Goal: Transaction & Acquisition: Subscribe to service/newsletter

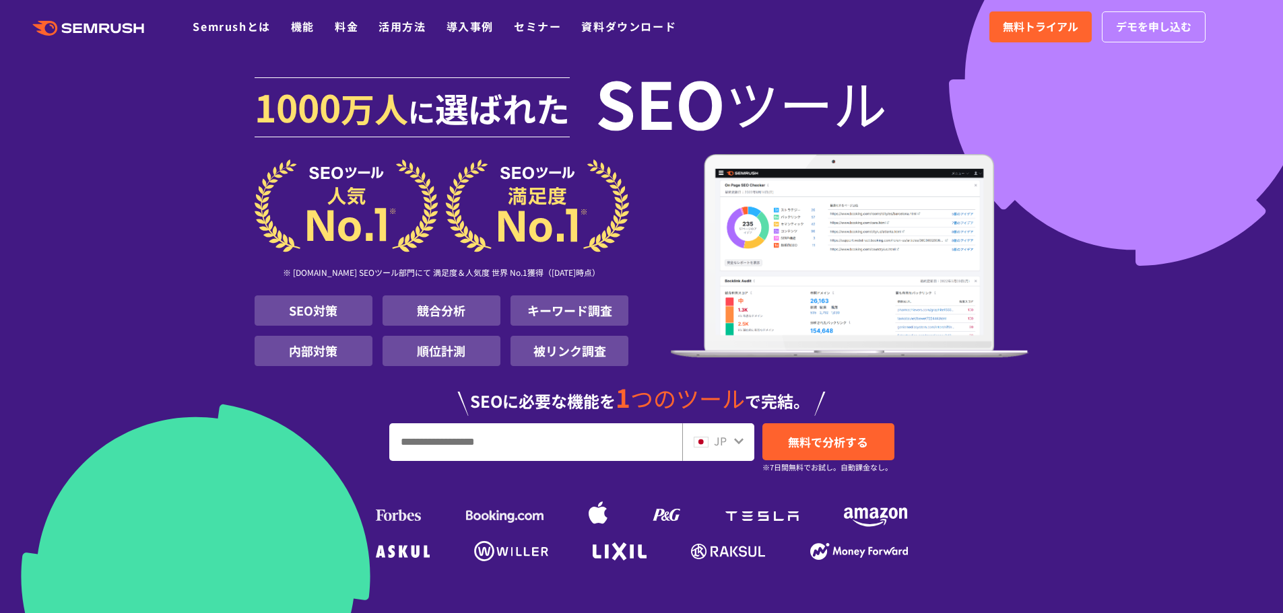
click at [568, 449] on input "URL、キーワードを入力してください" at bounding box center [536, 442] width 292 height 36
paste input "**********"
type input "**********"
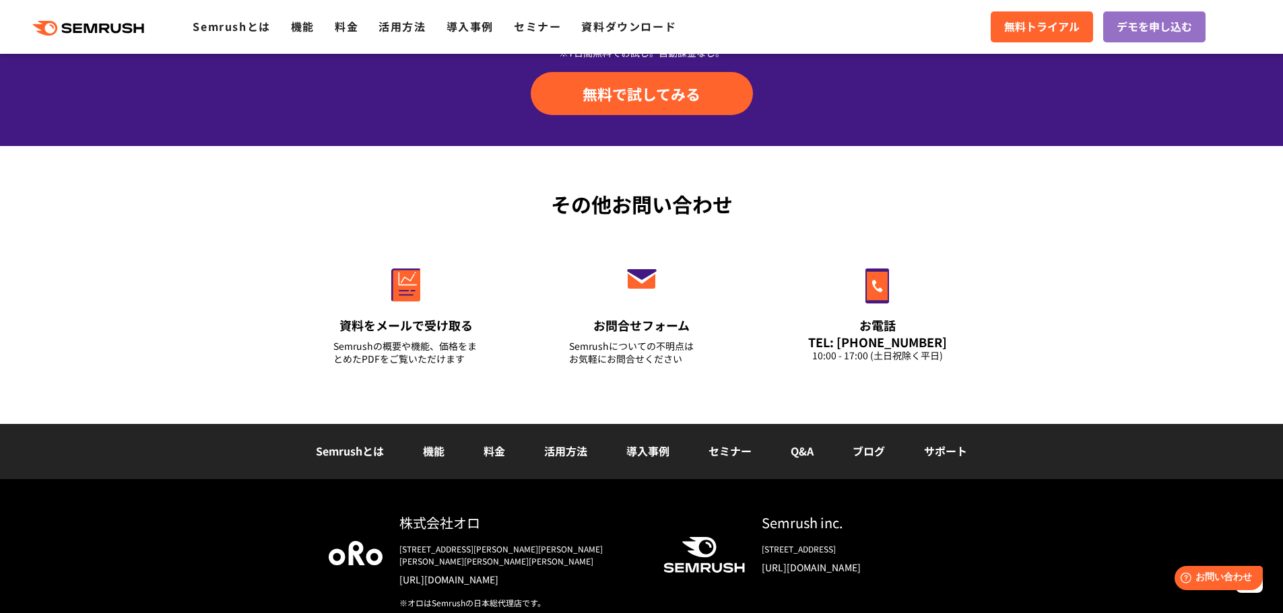
scroll to position [4512, 0]
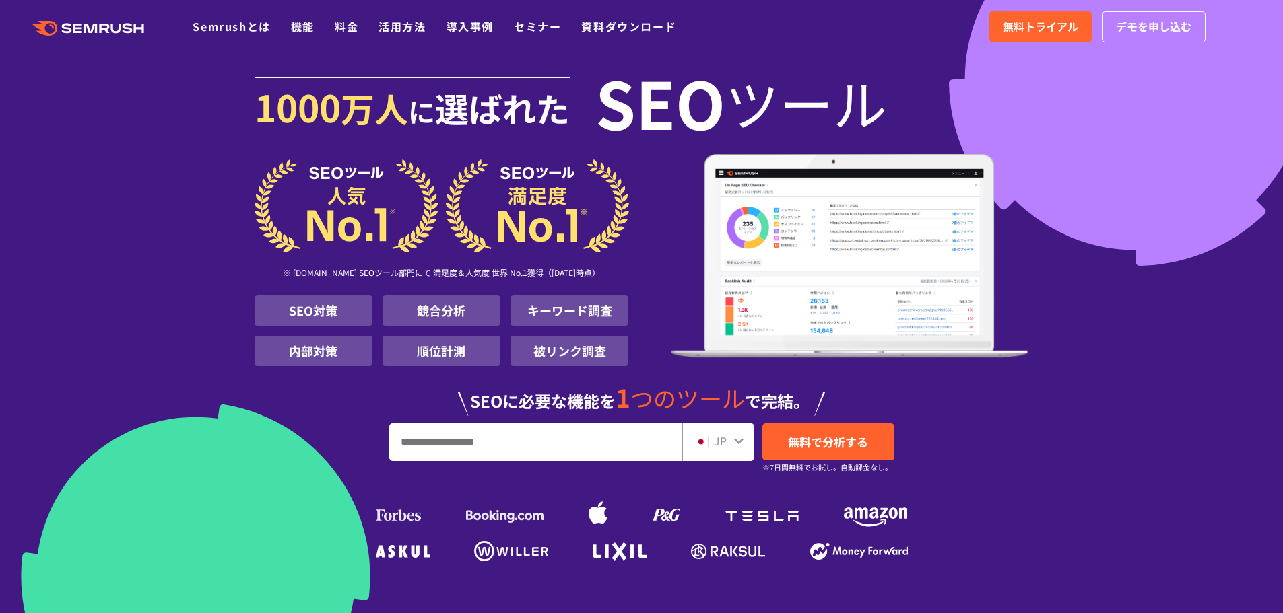
click at [489, 446] on input "URL、キーワードを入力してください" at bounding box center [536, 442] width 292 height 36
click at [801, 446] on span "無料で分析する" at bounding box center [828, 442] width 80 height 17
click at [339, 21] on link "料金" at bounding box center [347, 26] width 24 height 16
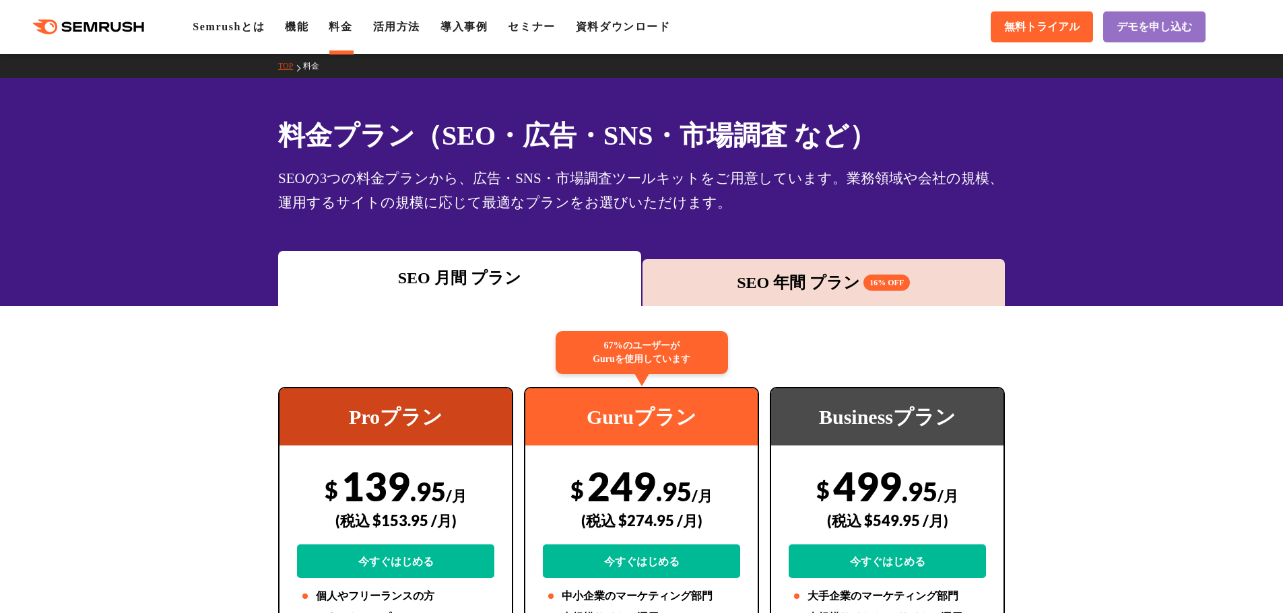
click at [737, 277] on div "SEO 年間 プラン 16% OFF" at bounding box center [823, 283] width 349 height 24
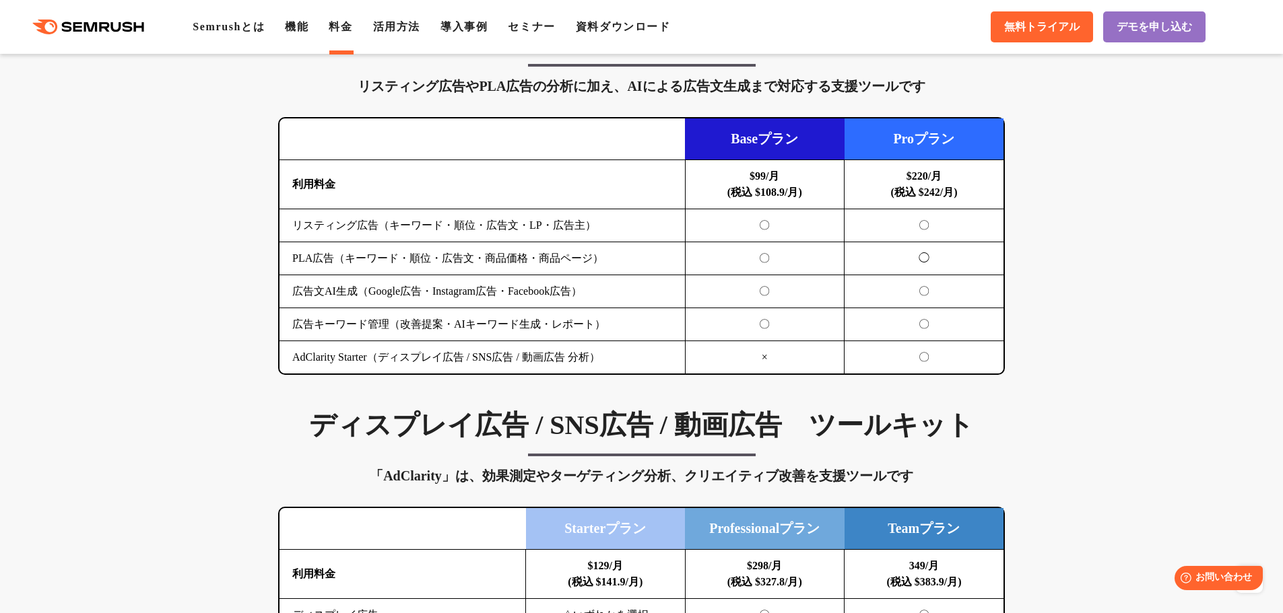
scroll to position [1352, 0]
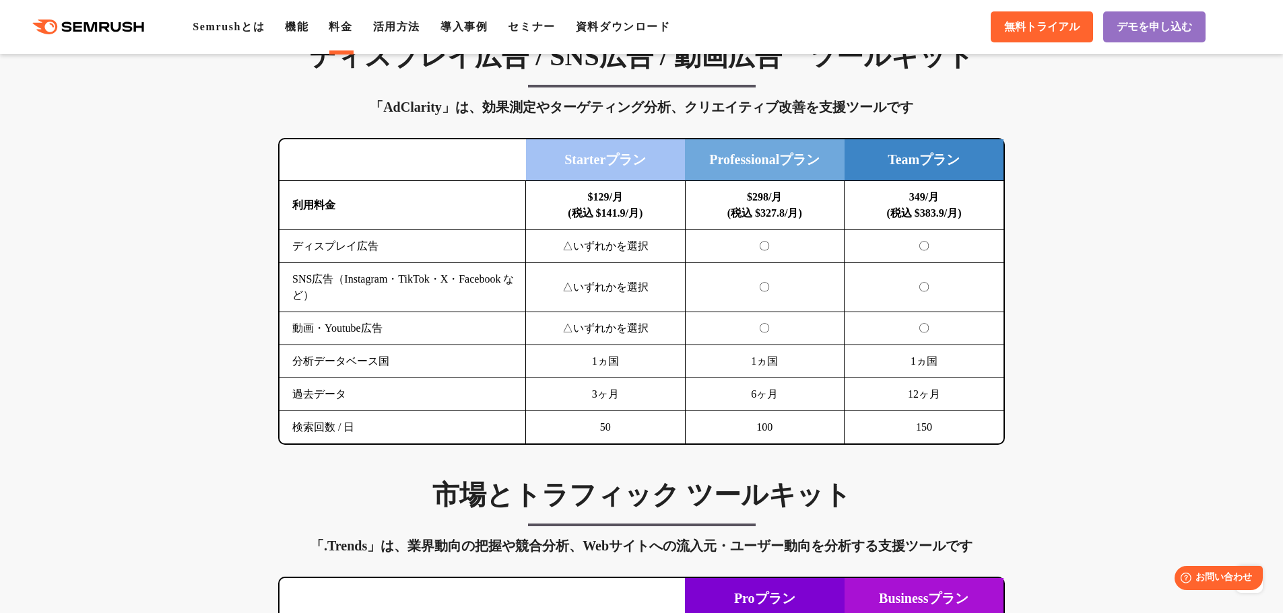
drag, startPoint x: 1046, startPoint y: 208, endPoint x: 1061, endPoint y: 371, distance: 163.6
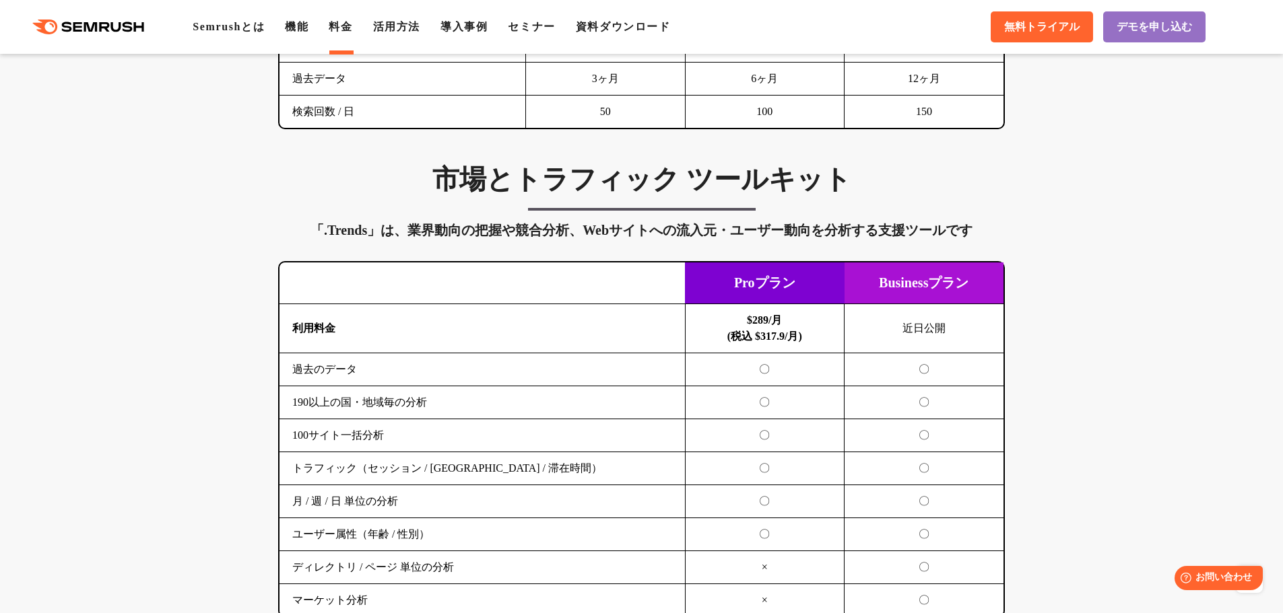
drag, startPoint x: 1075, startPoint y: 257, endPoint x: 1075, endPoint y: 271, distance: 13.5
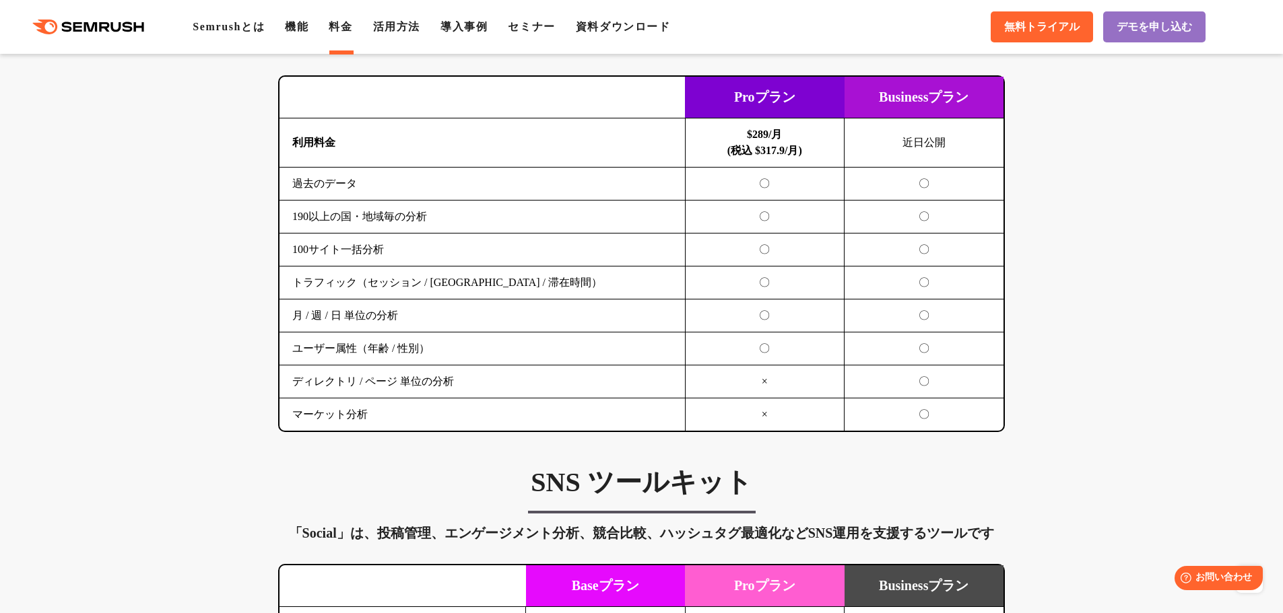
drag, startPoint x: 1083, startPoint y: 269, endPoint x: 1078, endPoint y: 333, distance: 64.2
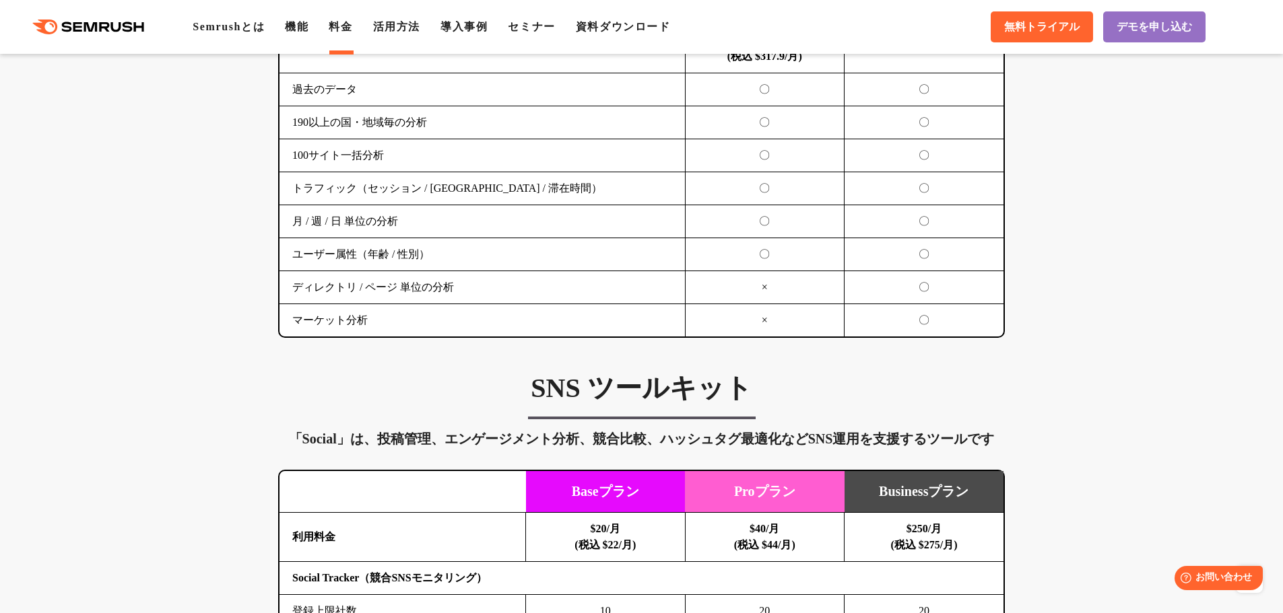
drag, startPoint x: 1071, startPoint y: 270, endPoint x: 1069, endPoint y: 316, distance: 46.5
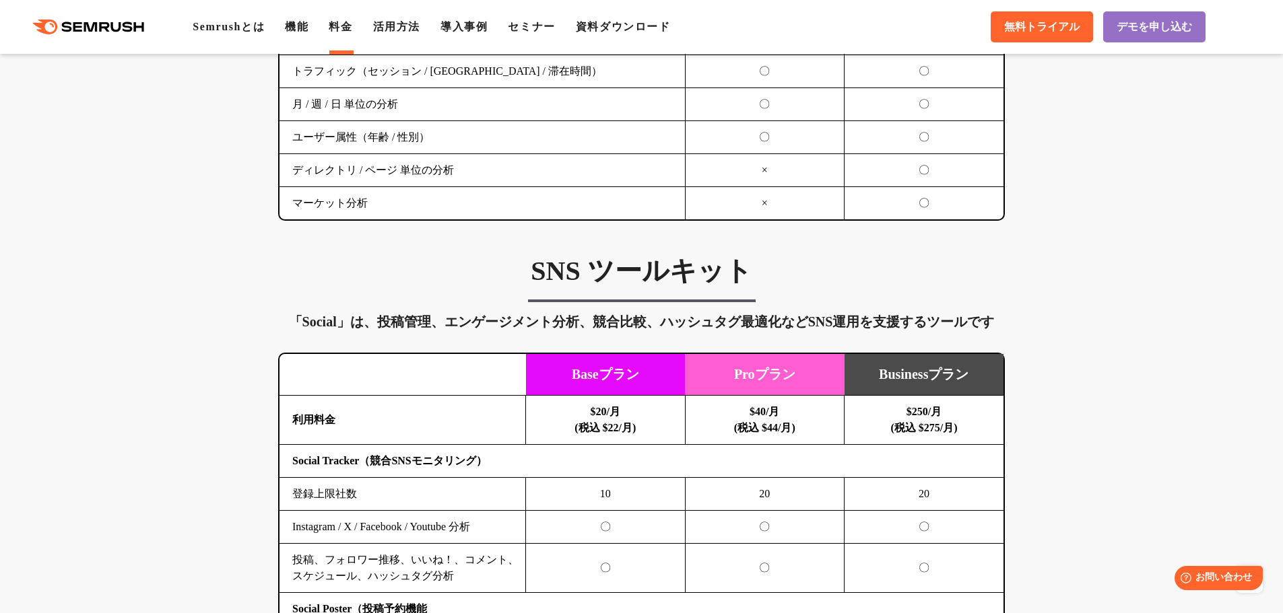
scroll to position [2866, 0]
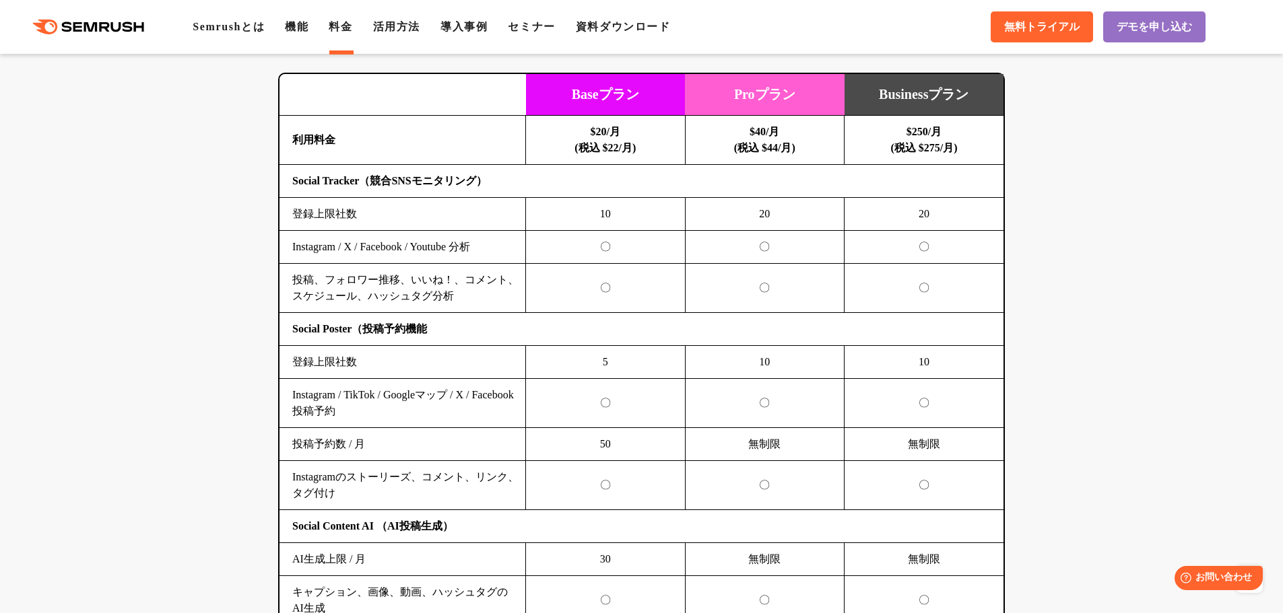
drag, startPoint x: 1056, startPoint y: 266, endPoint x: 1044, endPoint y: 339, distance: 73.7
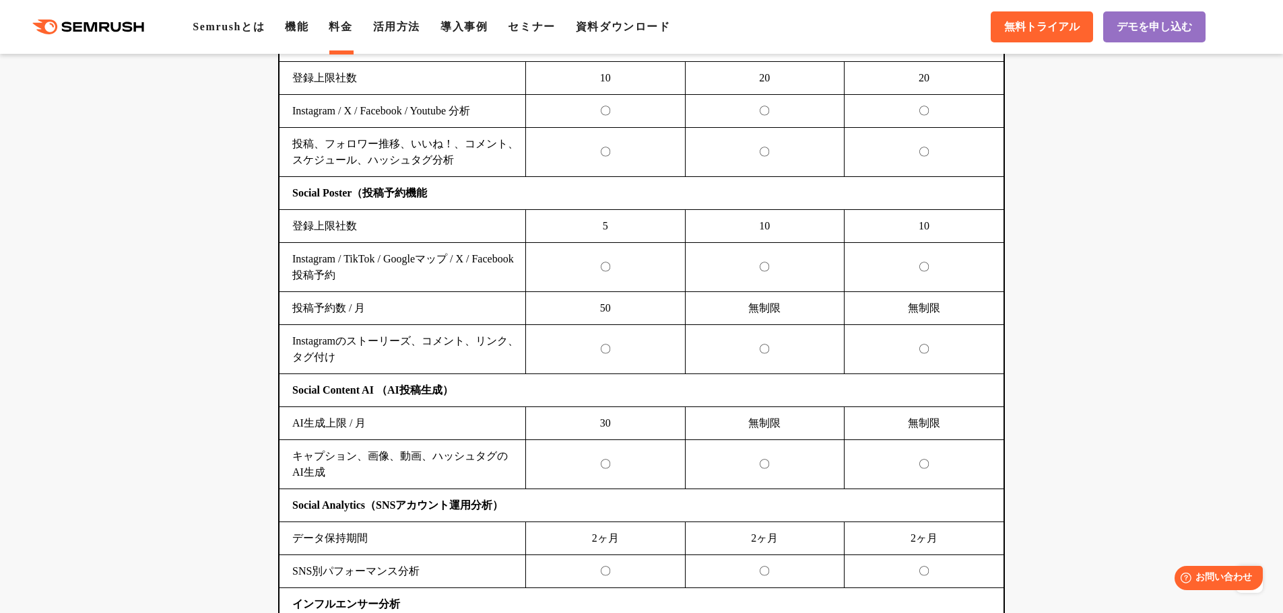
drag, startPoint x: 1027, startPoint y: 191, endPoint x: 1019, endPoint y: 283, distance: 92.5
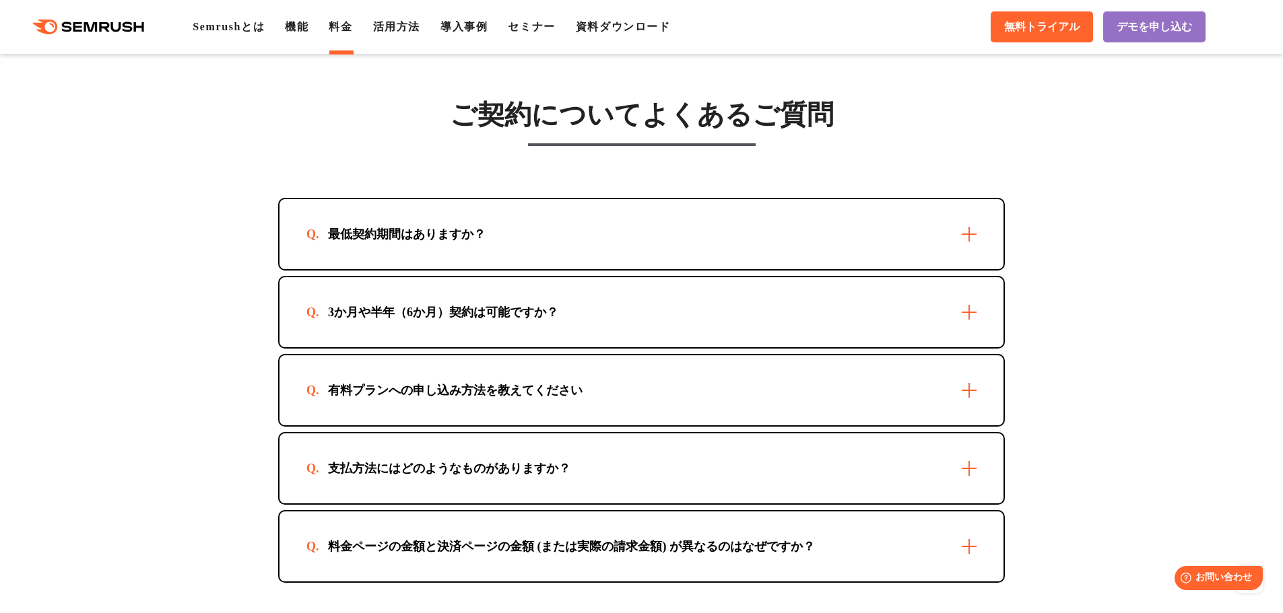
drag, startPoint x: 1019, startPoint y: 347, endPoint x: 1020, endPoint y: 341, distance: 6.9
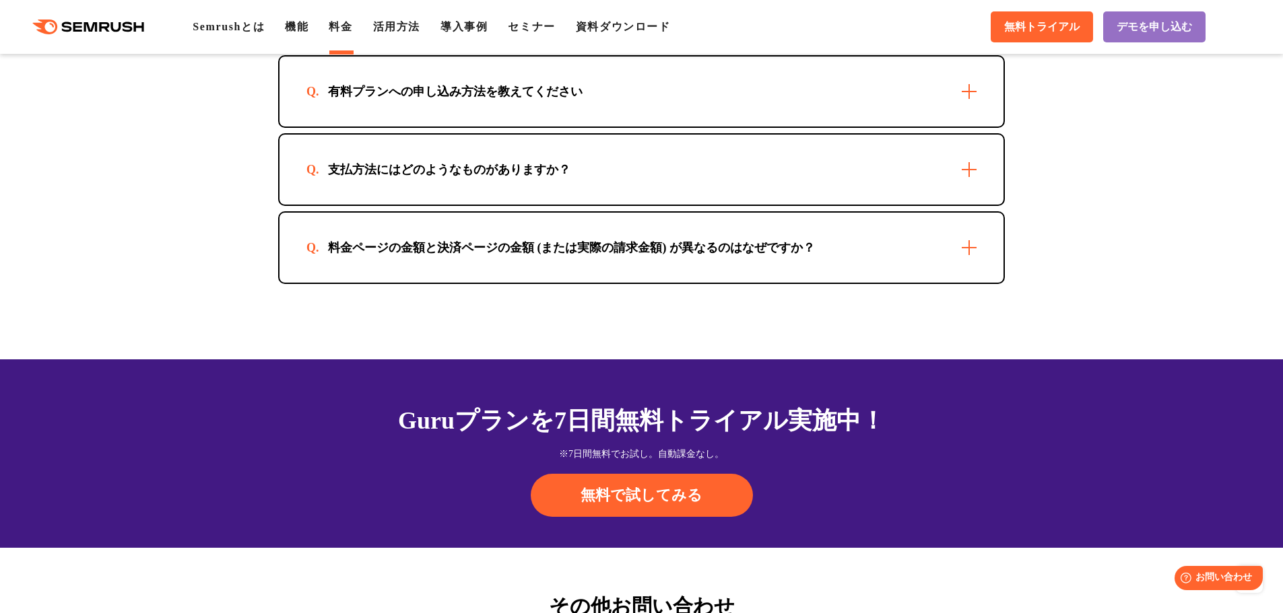
scroll to position [4260, 0]
